Goal: Task Accomplishment & Management: Manage account settings

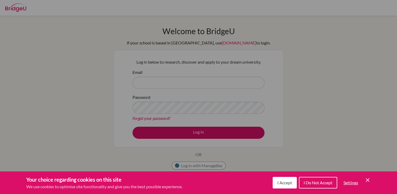
click at [368, 182] on icon "Cookie Control Close Icon" at bounding box center [368, 180] width 6 height 6
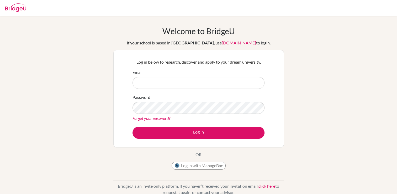
click at [368, 182] on div "Welcome to BridgeU If your school is based in China, use app.bridge-u.com.cn to…" at bounding box center [198, 112] width 397 height 172
click at [218, 78] on input "Email" at bounding box center [199, 83] width 132 height 12
type input "[EMAIL_ADDRESS][DOMAIN_NAME]"
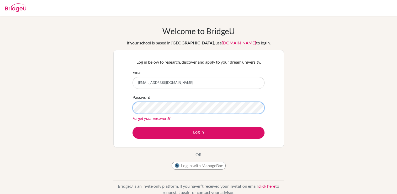
click at [133, 127] on button "Log in" at bounding box center [199, 133] width 132 height 12
click at [163, 118] on link "Forgot your password?" at bounding box center [152, 117] width 38 height 5
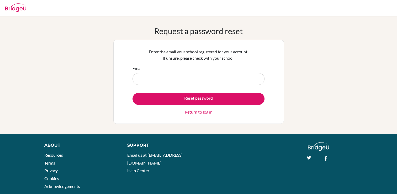
click at [173, 77] on input "Email" at bounding box center [199, 79] width 132 height 12
type input "s24-0039@reedleyschool.com"
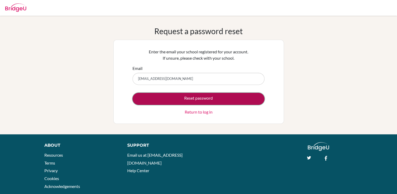
click at [180, 100] on button "Reset password" at bounding box center [199, 99] width 132 height 12
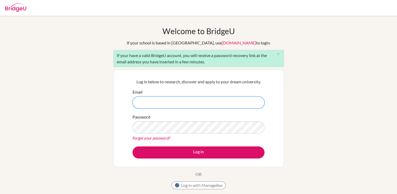
click at [149, 103] on input "Email" at bounding box center [199, 102] width 132 height 12
type input "s24-0039@reedleyschool.com"
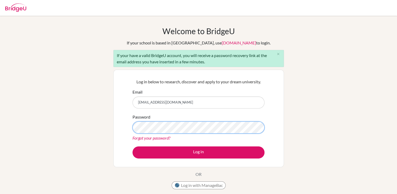
click at [133, 146] on button "Log in" at bounding box center [199, 152] width 132 height 12
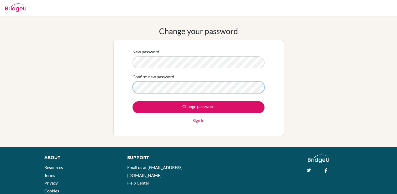
click at [133, 101] on input "Change password" at bounding box center [199, 107] width 132 height 12
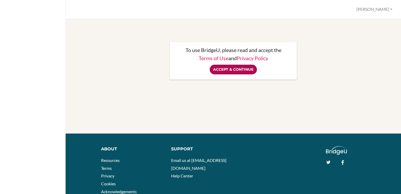
click at [215, 70] on input "Accept & Continue" at bounding box center [233, 70] width 47 height 10
